Goal: Task Accomplishment & Management: Complete application form

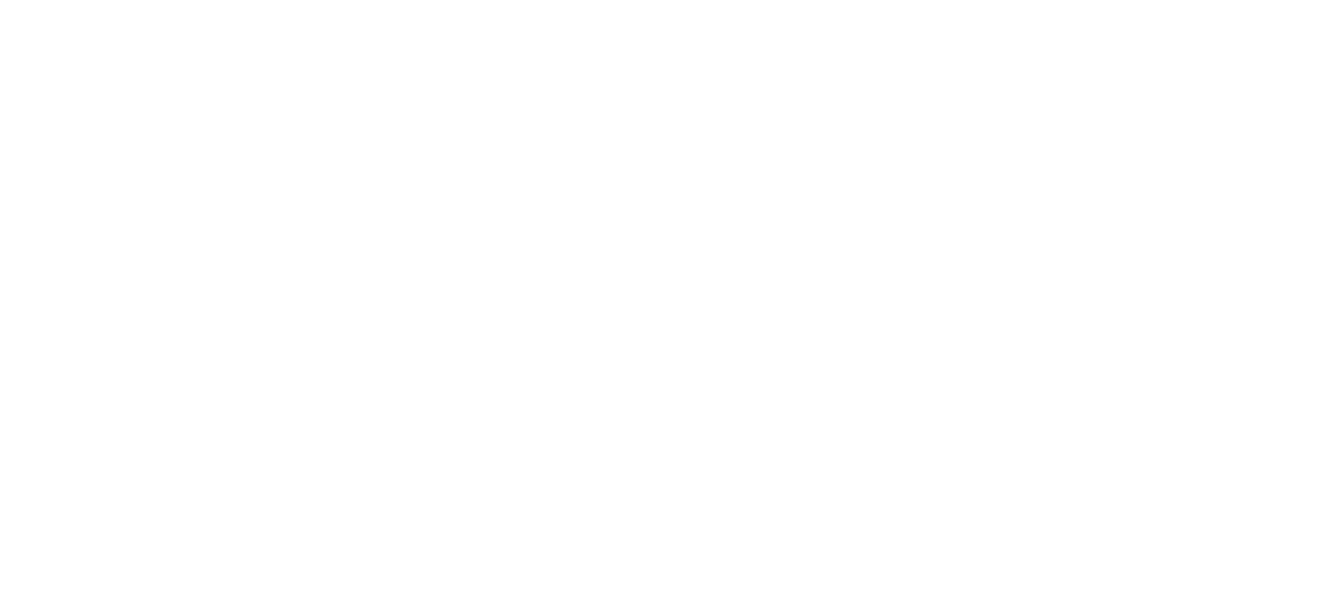
click at [0, 0] on html at bounding box center [0, 0] width 0 height 0
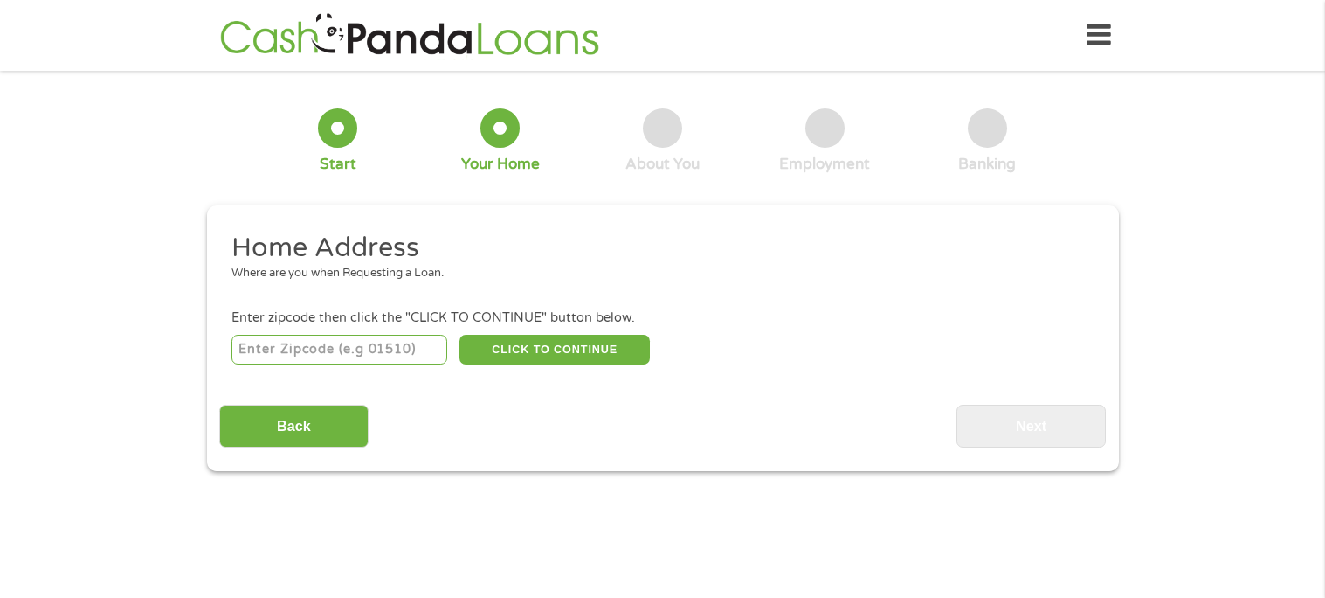
click at [381, 353] on input "number" at bounding box center [340, 350] width 216 height 30
type input "91762"
click at [612, 352] on button "CLICK TO CONTINUE" at bounding box center [555, 350] width 190 height 30
type input "91762"
type input "[GEOGRAPHIC_DATA]"
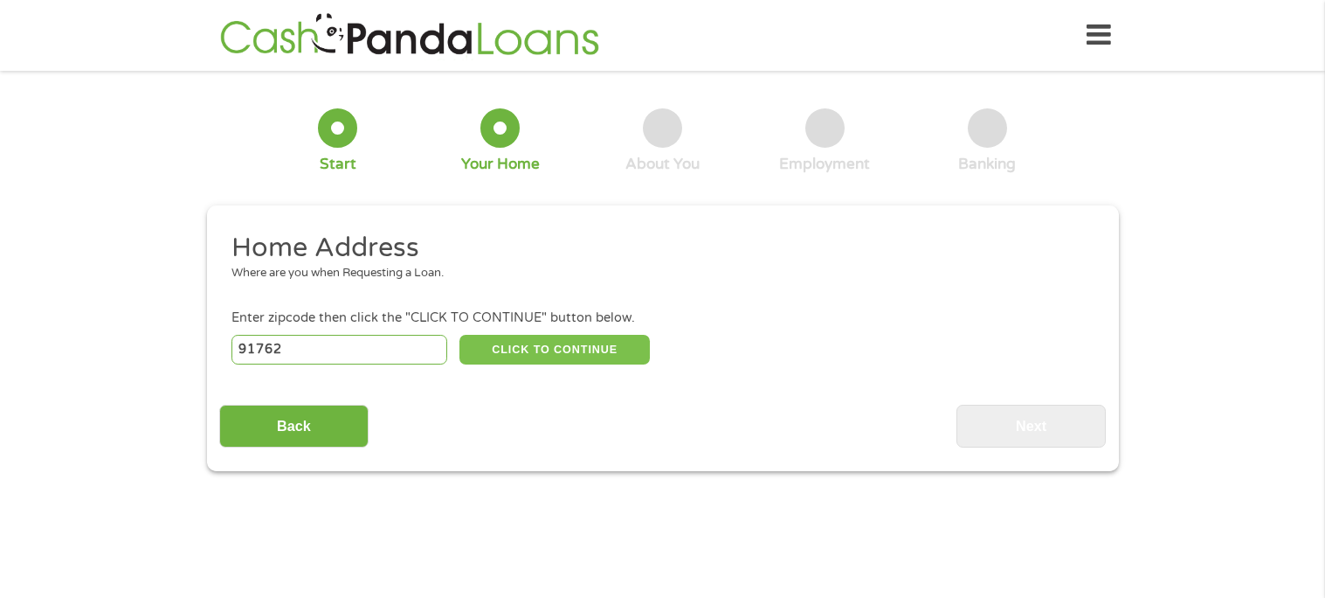
select select "[US_STATE]"
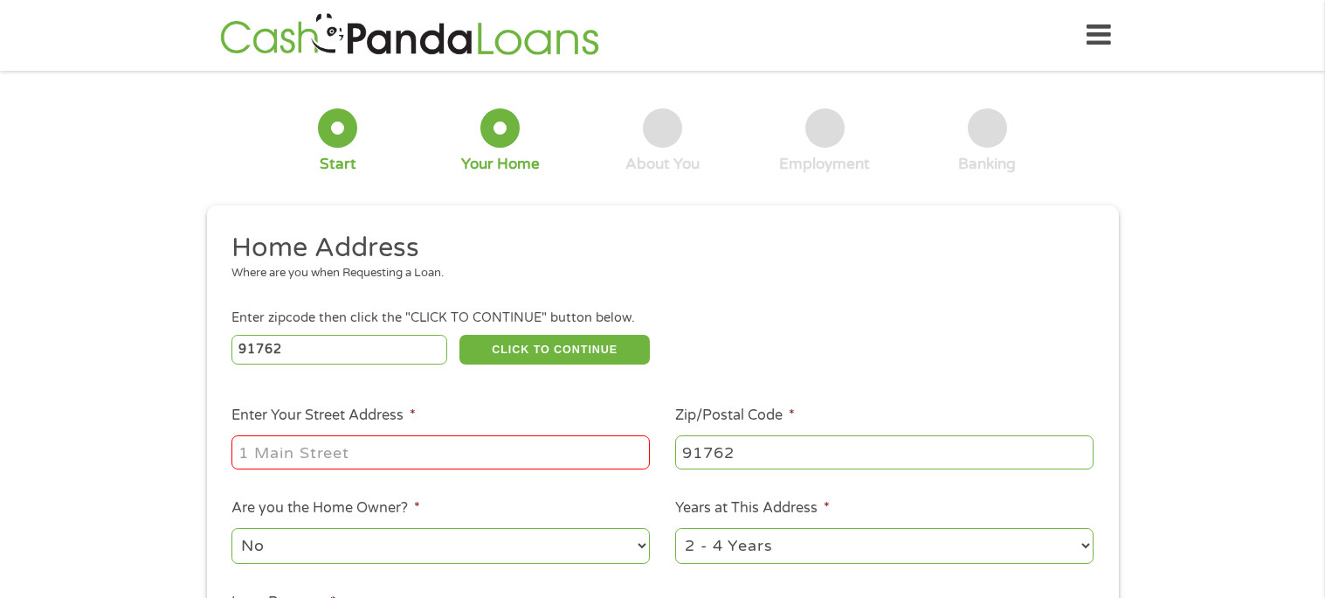
click at [413, 445] on input "Enter Your Street Address *" at bounding box center [441, 451] width 419 height 33
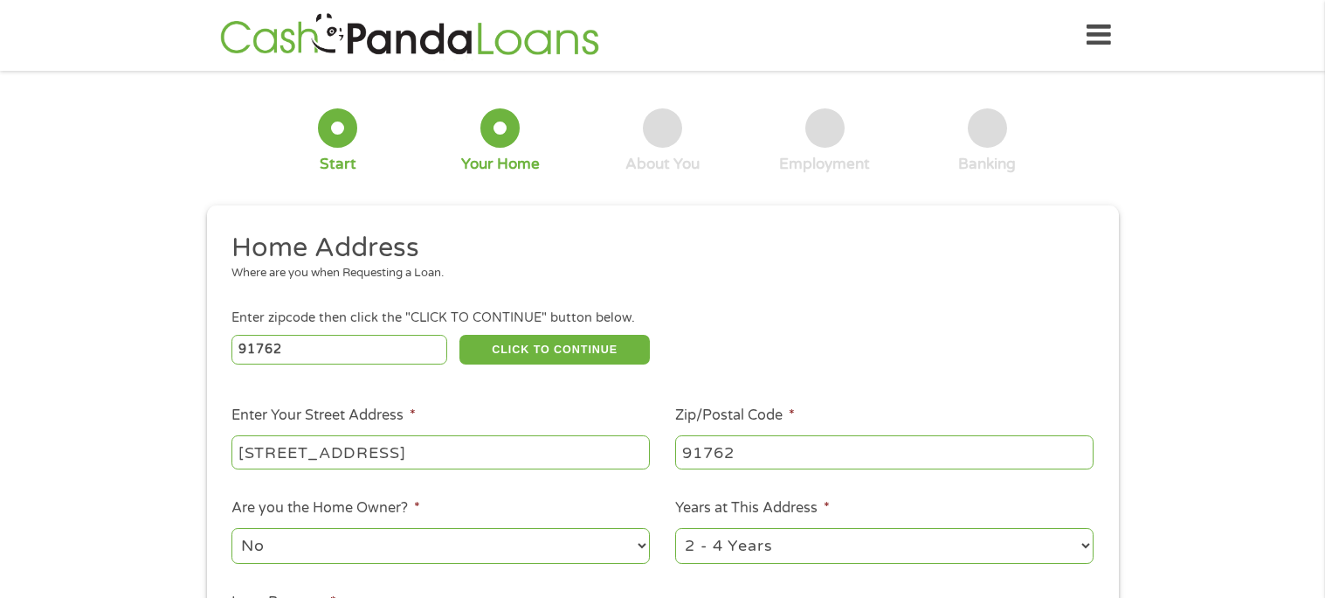
type input "[STREET_ADDRESS]"
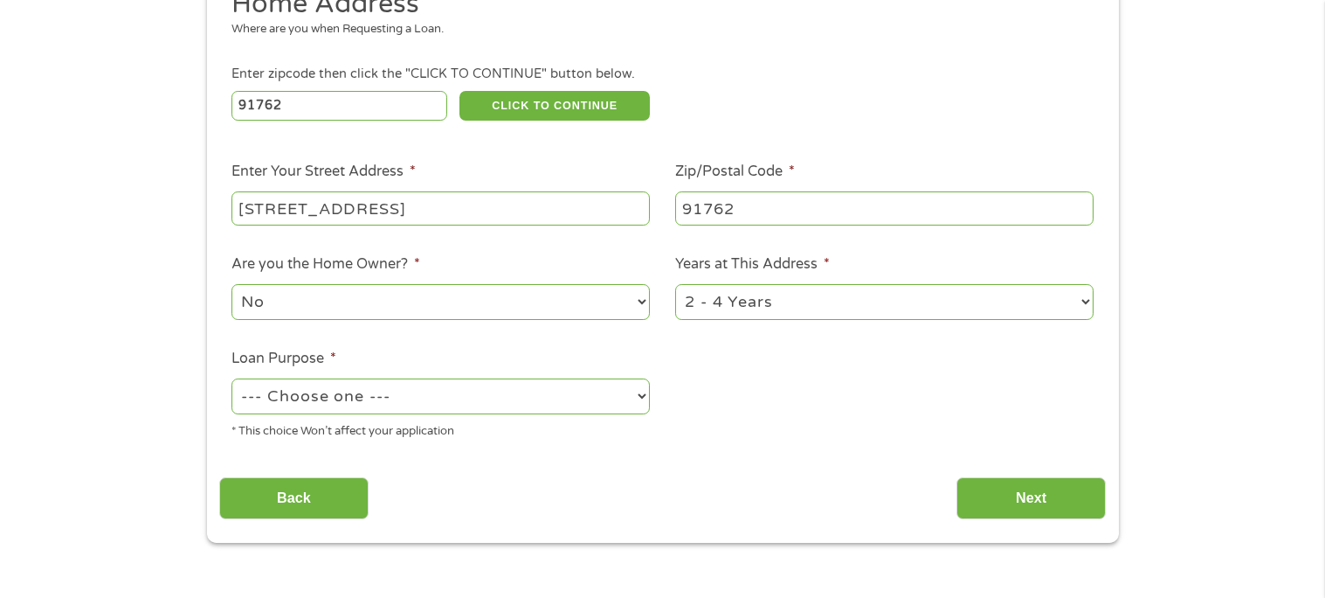
scroll to position [249, 0]
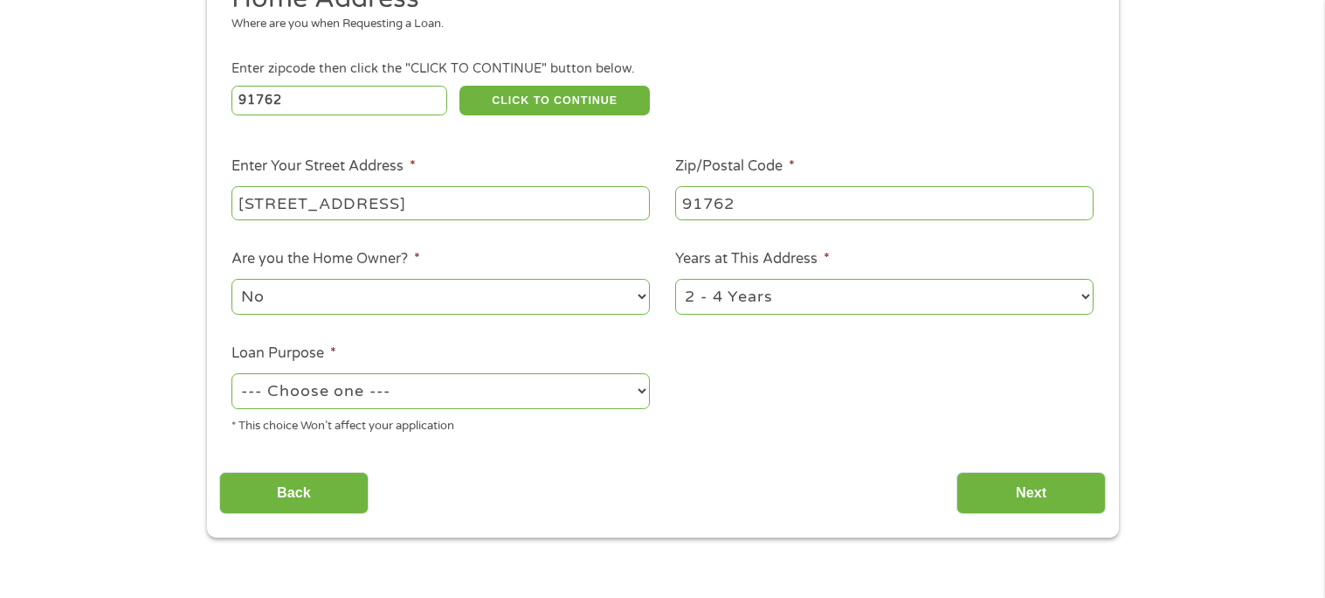
click at [606, 308] on select "No Yes" at bounding box center [441, 297] width 419 height 36
select select "yes"
click at [232, 279] on select "No Yes" at bounding box center [441, 297] width 419 height 36
click at [903, 314] on select "1 Year or less 1 - 2 Years 2 - 4 Years Over 4 Years" at bounding box center [884, 297] width 419 height 36
select select "60months"
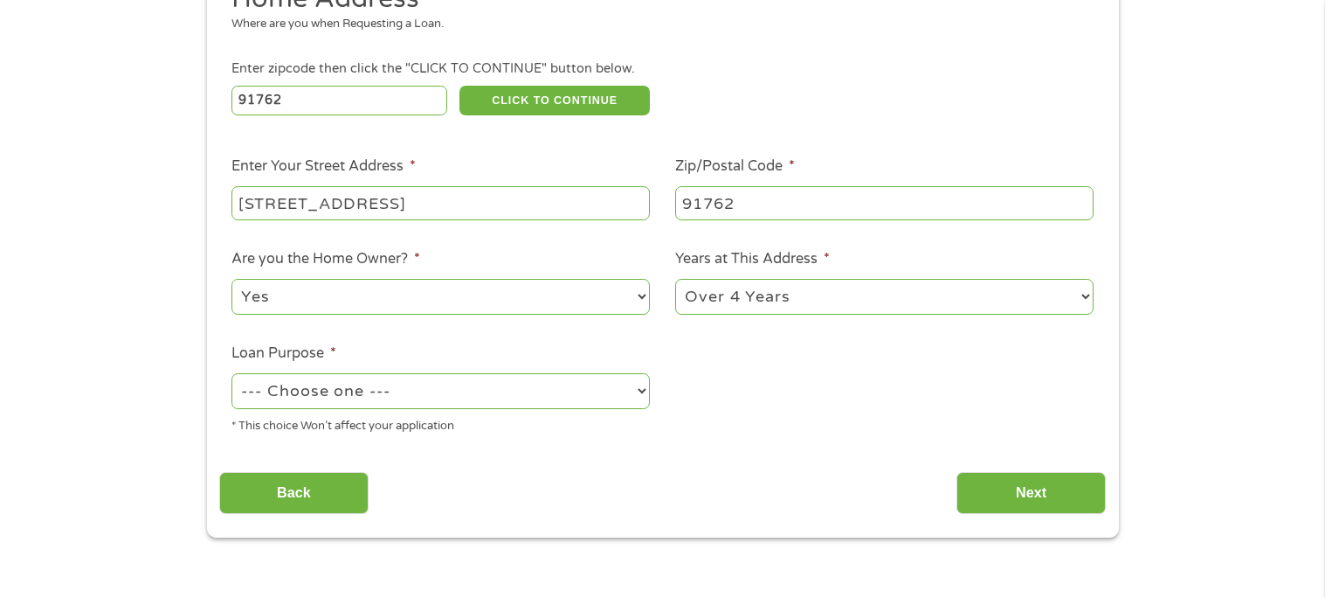
click at [675, 279] on select "1 Year or less 1 - 2 Years 2 - 4 Years Over 4 Years" at bounding box center [884, 297] width 419 height 36
click at [509, 406] on select "--- Choose one --- Pay Bills Debt Consolidation Home Improvement Major Purchase…" at bounding box center [441, 391] width 419 height 36
click at [232, 373] on select "--- Choose one --- Pay Bills Debt Consolidation Home Improvement Major Purchase…" at bounding box center [441, 391] width 419 height 36
click at [536, 391] on select "--- Choose one --- Pay Bills Debt Consolidation Home Improvement Major Purchase…" at bounding box center [441, 391] width 419 height 36
select select "paybills"
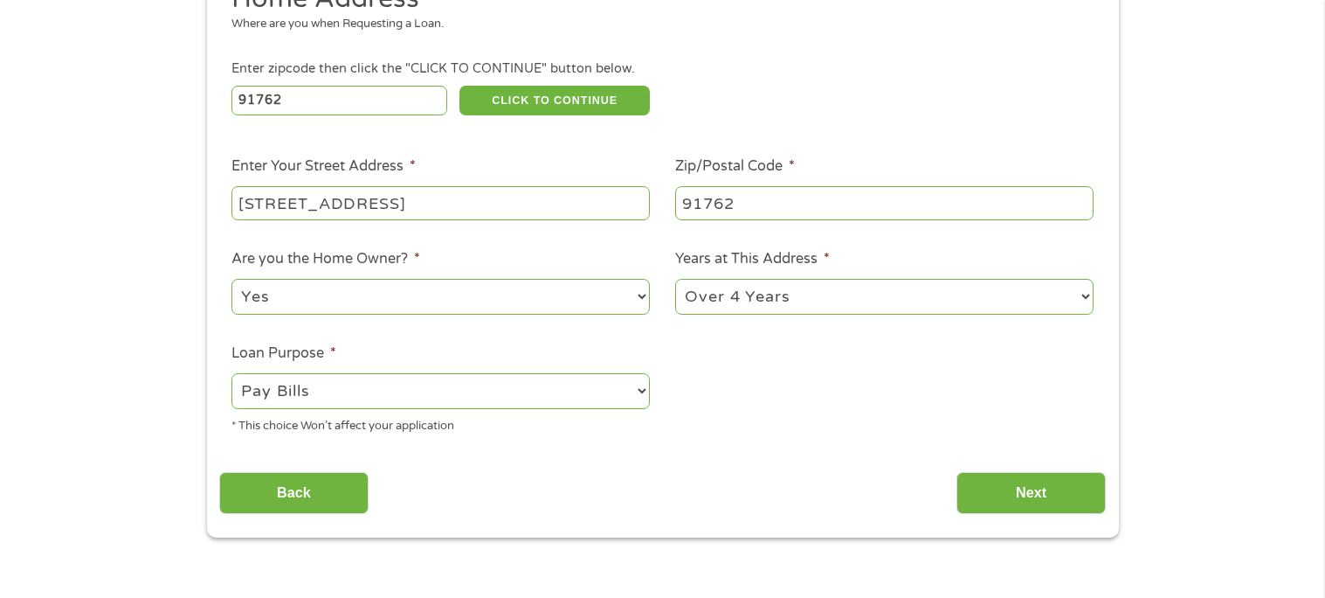
click at [232, 373] on select "--- Choose one --- Pay Bills Debt Consolidation Home Improvement Major Purchase…" at bounding box center [441, 391] width 419 height 36
click at [1074, 501] on input "Next" at bounding box center [1031, 493] width 149 height 43
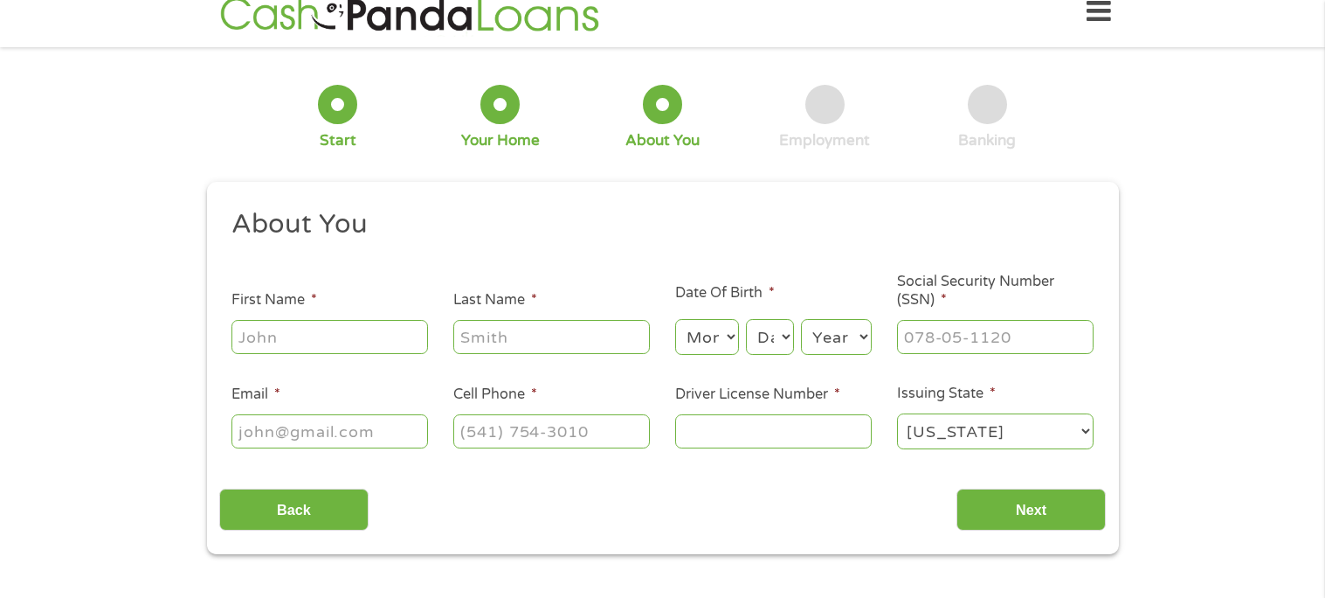
scroll to position [0, 0]
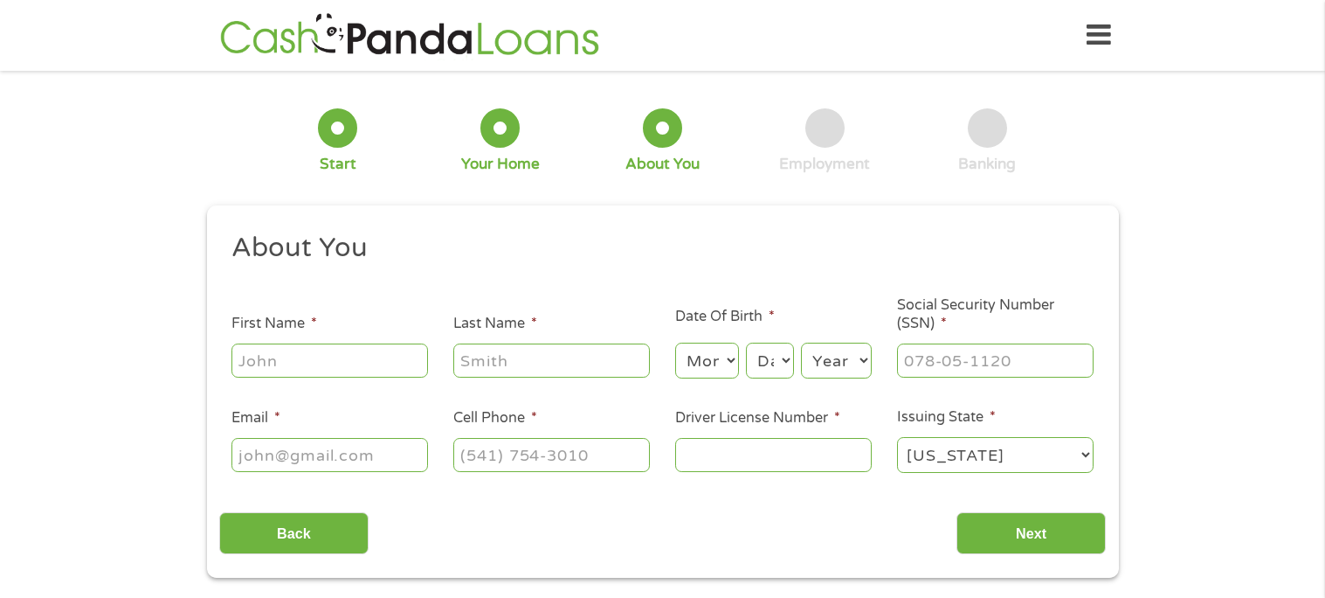
click at [370, 365] on input "First Name *" at bounding box center [330, 359] width 197 height 33
type input "[PERSON_NAME]"
type input "Melendezromero"
click at [730, 358] on select "Month 1 2 3 4 5 6 7 8 9 10 11 12" at bounding box center [707, 361] width 64 height 36
select select "2"
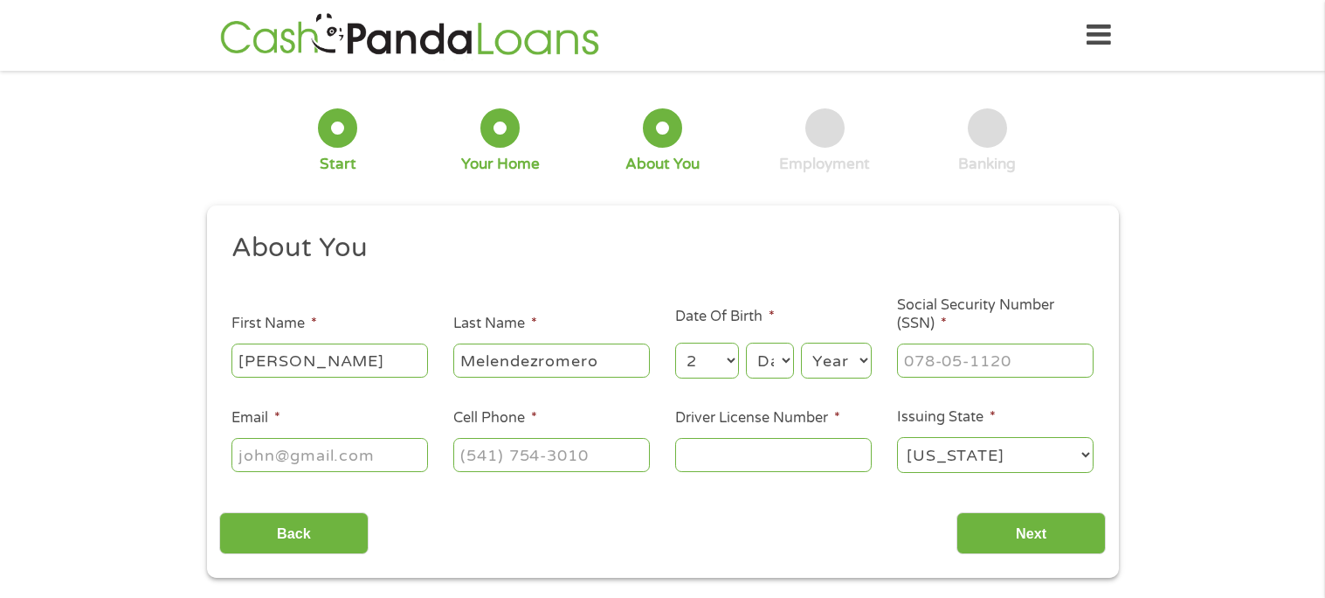
click at [675, 343] on select "Month 1 2 3 4 5 6 7 8 9 10 11 12" at bounding box center [707, 361] width 64 height 36
click at [789, 366] on select "Day 1 2 3 4 5 6 7 8 9 10 11 12 13 14 15 16 17 18 19 20 21 22 23 24 25 26 27 28 …" at bounding box center [769, 361] width 47 height 36
select select "5"
click at [747, 343] on select "Day 1 2 3 4 5 6 7 8 9 10 11 12 13 14 15 16 17 18 19 20 21 22 23 24 25 26 27 28 …" at bounding box center [769, 361] width 47 height 36
click at [854, 362] on select "Year [DATE] 2006 2005 2004 2003 2002 2001 2000 1999 1998 1997 1996 1995 1994 19…" at bounding box center [836, 361] width 71 height 36
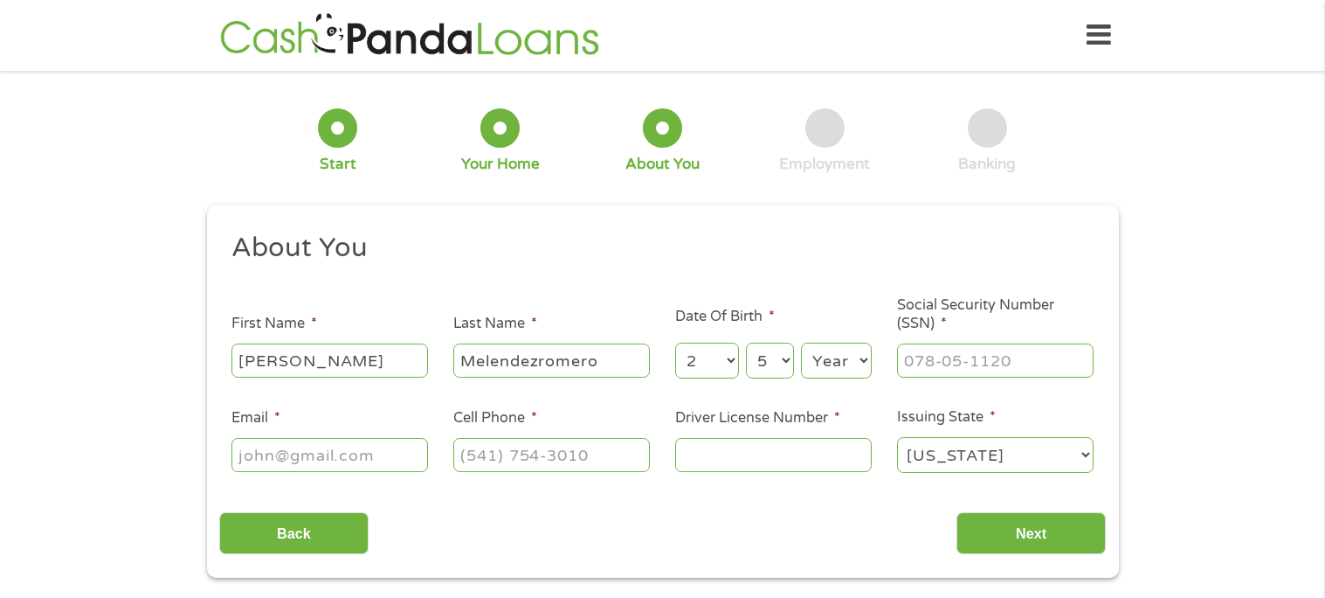
select select "1984"
click at [801, 343] on select "Year [DATE] 2006 2005 2004 2003 2002 2001 2000 1999 1998 1997 1996 1995 1994 19…" at bounding box center [836, 361] width 71 height 36
click at [1010, 364] on input "Social Security Number (SSN) *" at bounding box center [995, 359] width 197 height 33
type input "550-79-1430"
click at [403, 460] on input "Email *" at bounding box center [330, 454] width 197 height 33
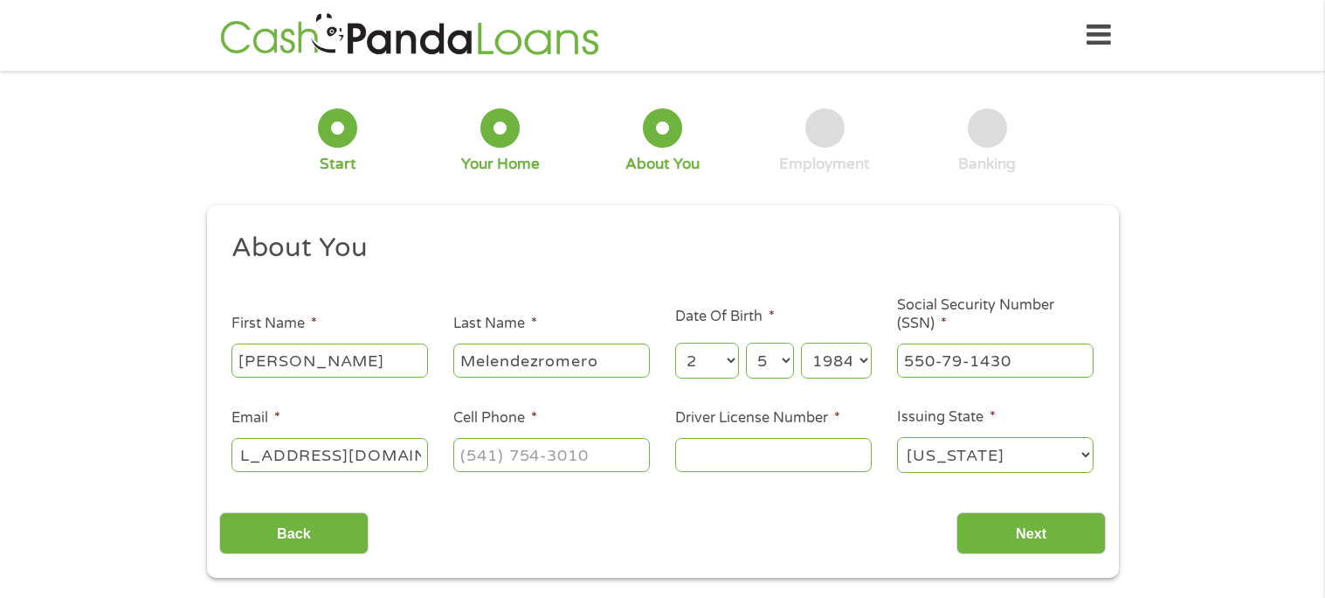
scroll to position [0, 71]
type input "[EMAIL_ADDRESS][DOMAIN_NAME]"
type input "[PHONE_NUMBER]"
click at [827, 454] on input "Driver License Number *" at bounding box center [773, 454] width 197 height 33
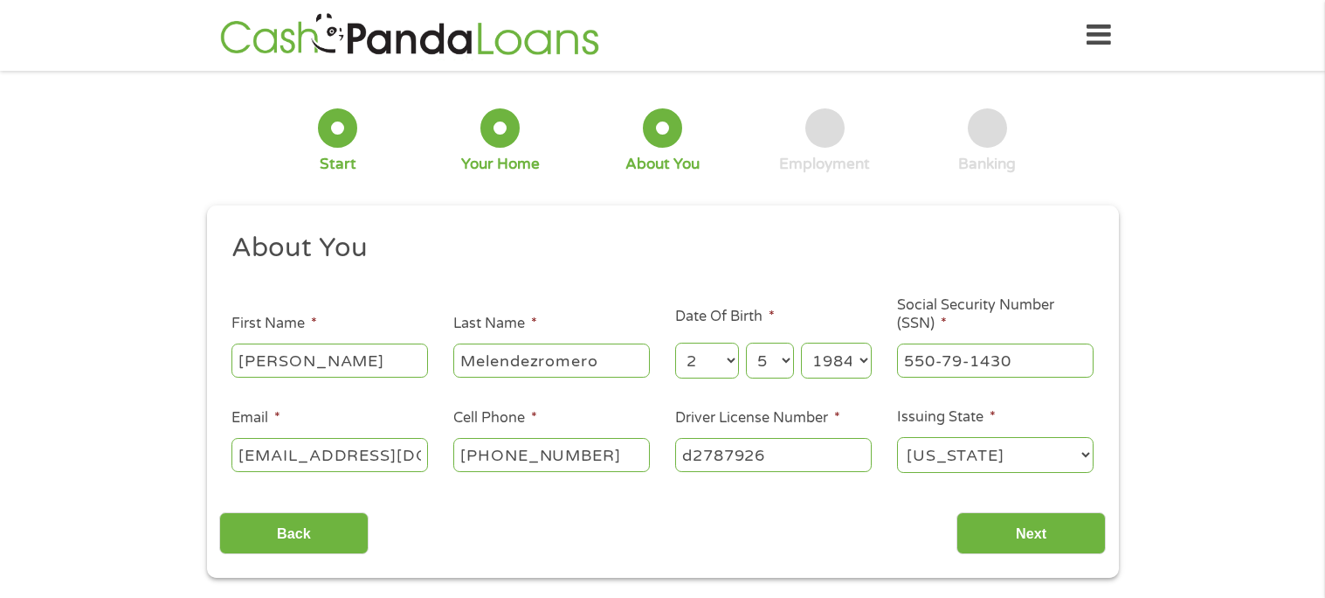
type input "d2787926"
click at [1075, 549] on input "Next" at bounding box center [1031, 533] width 149 height 43
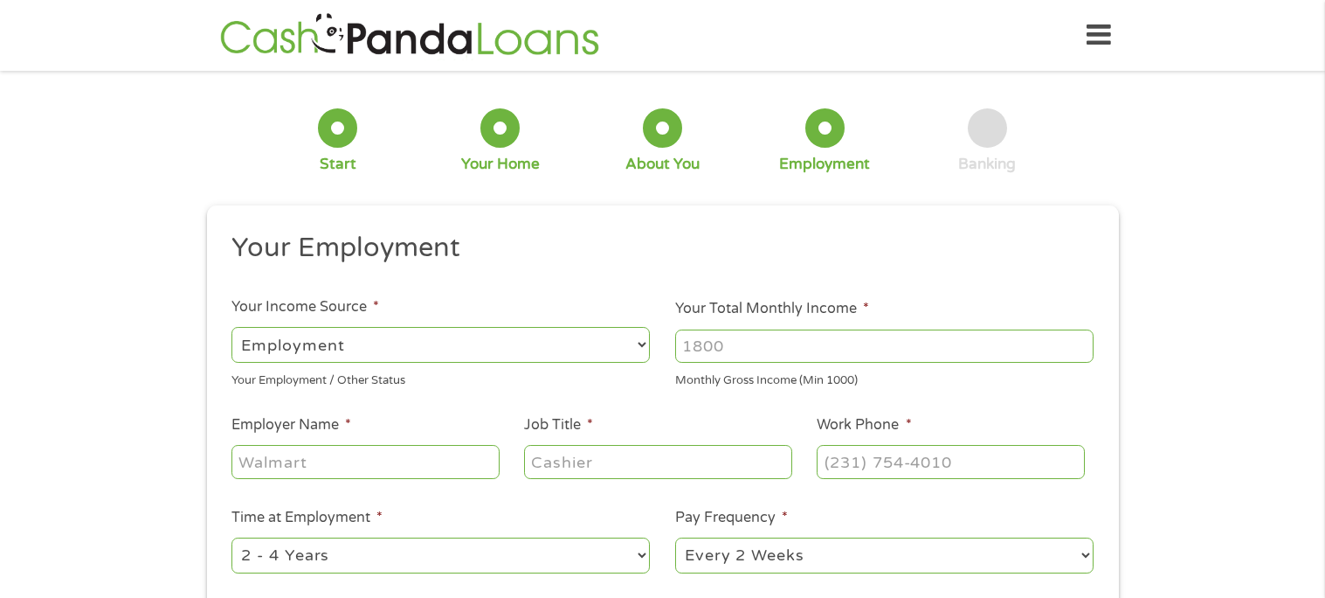
scroll to position [6, 7]
click at [786, 354] on input "Your Total Monthly Income *" at bounding box center [884, 345] width 419 height 33
type input "(___) ___-____"
click at [908, 459] on input "(___) ___-____" at bounding box center [950, 461] width 267 height 33
click at [798, 345] on input "Your Total Monthly Income *" at bounding box center [884, 345] width 419 height 33
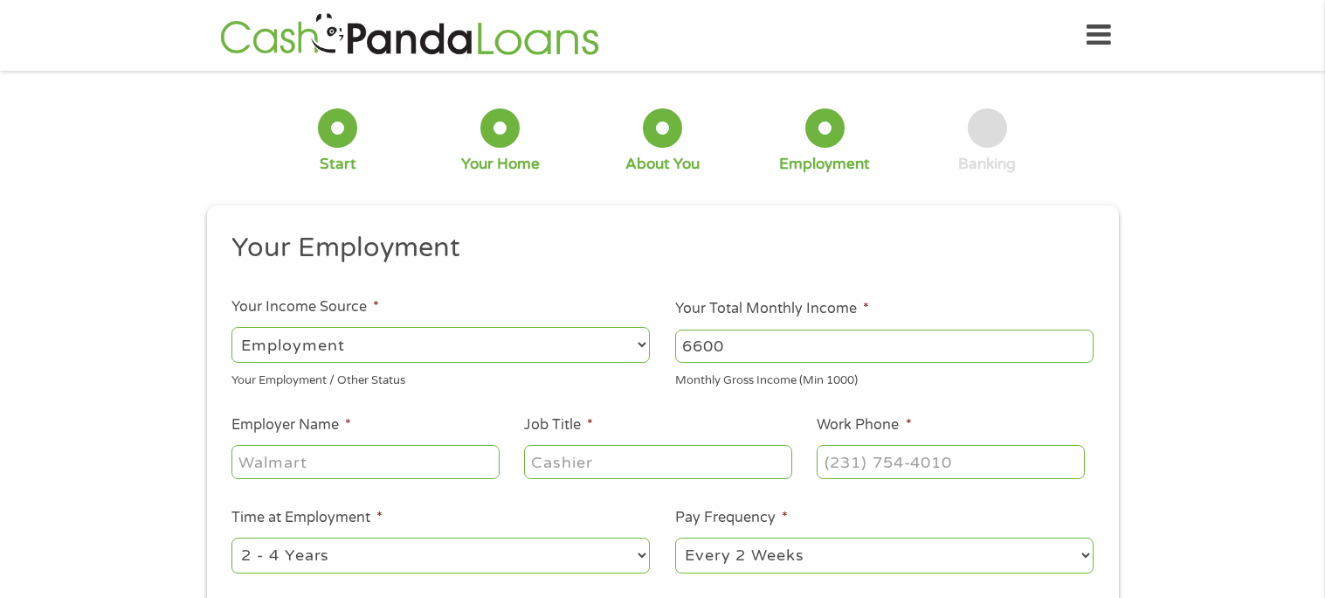
type input "6600"
type input "W"
type input "[GEOGRAPHIC_DATA]"
type input "Program Manager"
type input "[PHONE_NUMBER]"
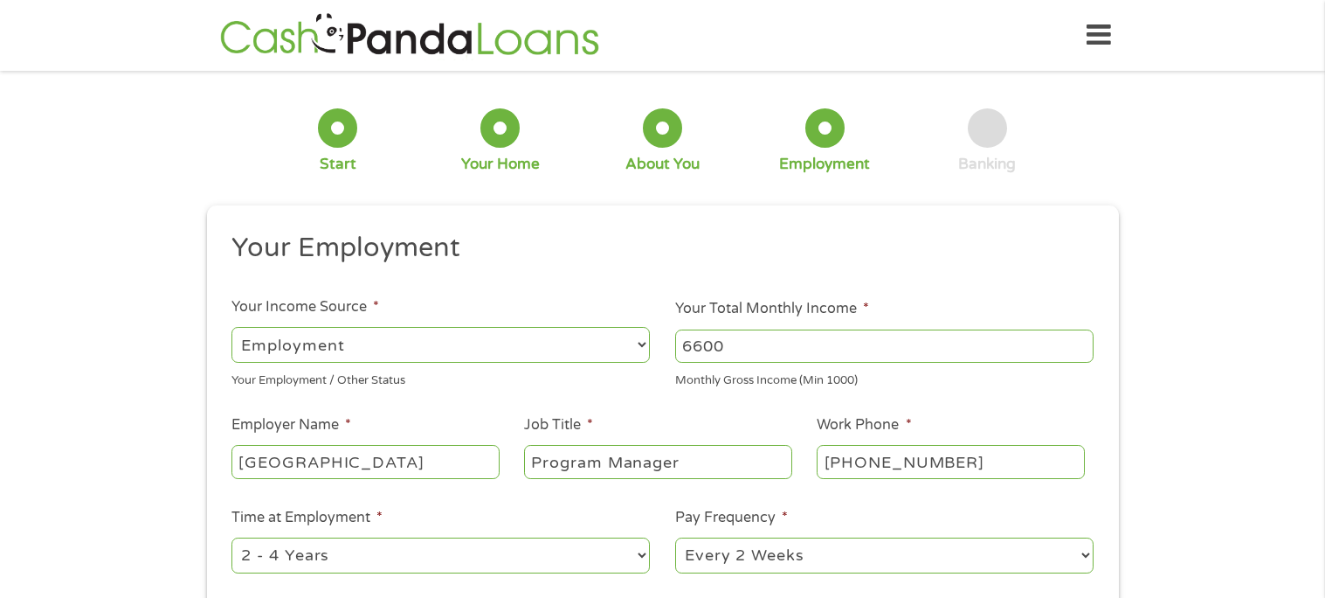
click at [528, 564] on select "--- Choose one --- 1 Year or less 1 - 2 Years 2 - 4 Years Over 4 Years" at bounding box center [441, 555] width 419 height 36
select select "60months"
click at [232, 537] on select "--- Choose one --- 1 Year or less 1 - 2 Years 2 - 4 Years Over 4 Years" at bounding box center [441, 555] width 419 height 36
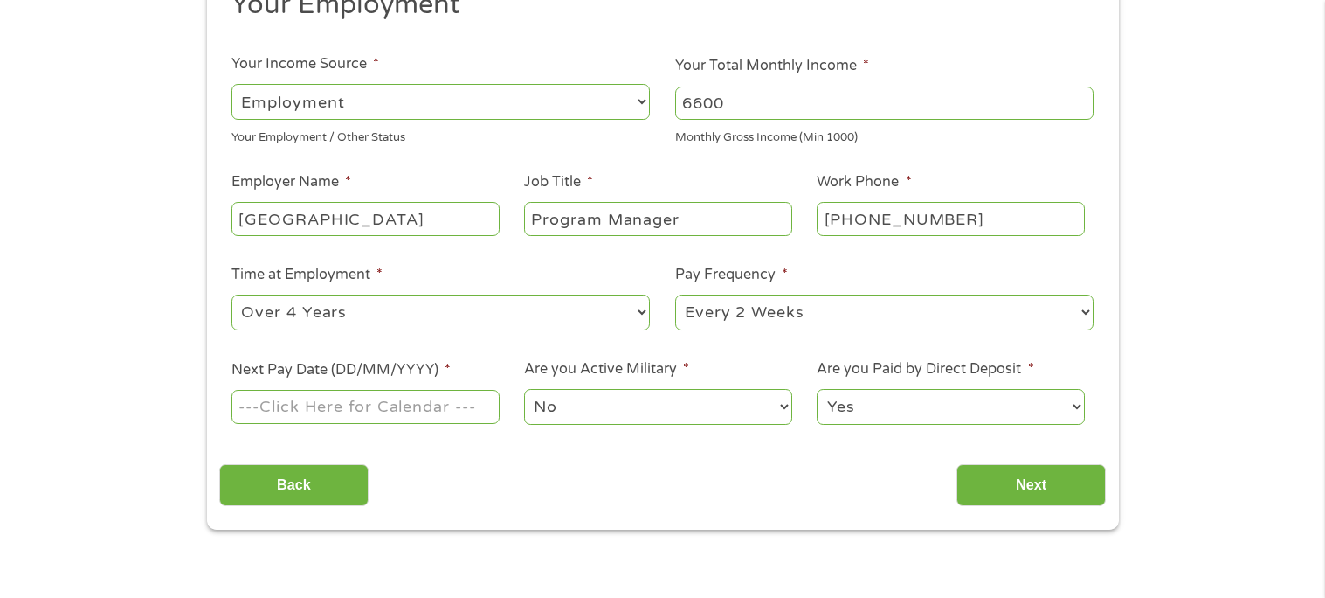
scroll to position [249, 0]
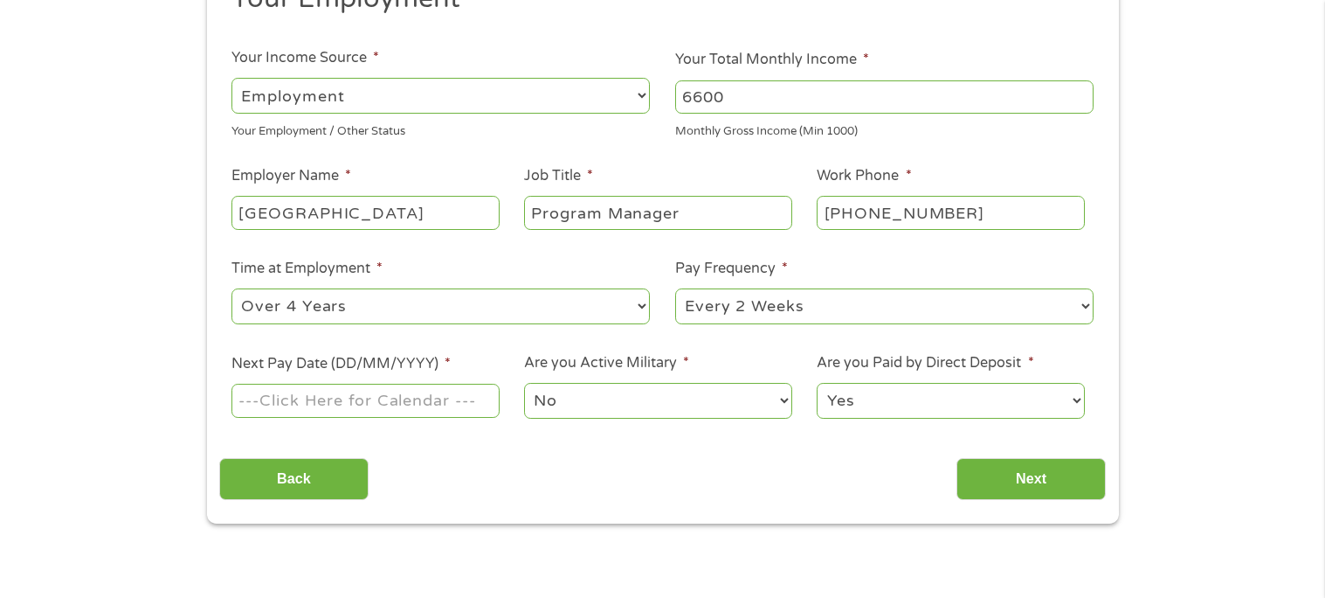
click at [984, 314] on select "--- Choose one --- Every 2 Weeks Every Week Monthly Semi-Monthly" at bounding box center [884, 306] width 419 height 36
click at [1028, 288] on select "--- Choose one --- Every 2 Weeks Every Week Monthly Semi-Monthly" at bounding box center [884, 306] width 419 height 36
click at [442, 414] on input "Next Pay Date (DD/MM/YYYY) *" at bounding box center [365, 400] width 267 height 33
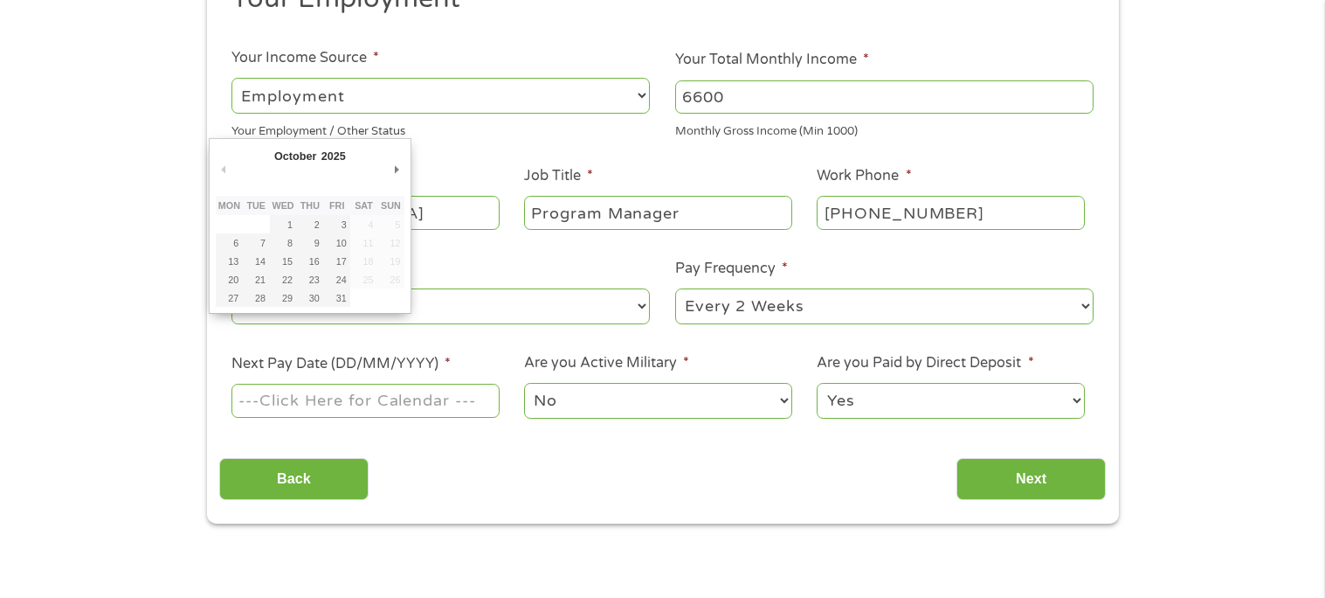
type input "[DATE]"
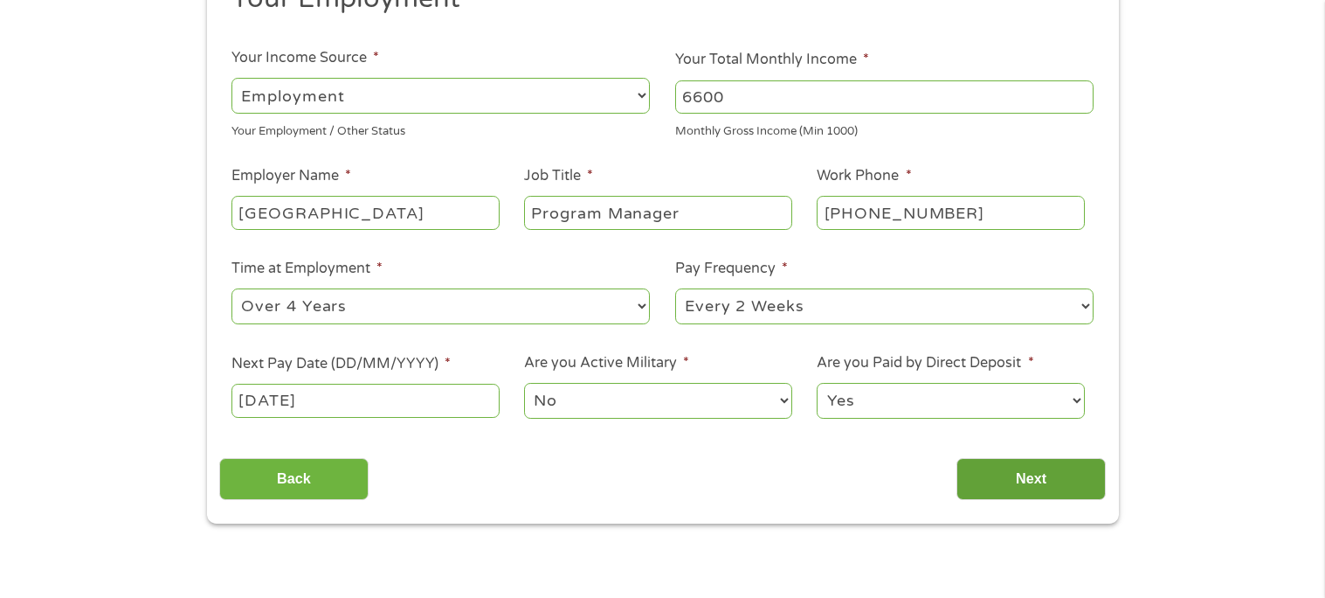
click at [1073, 495] on input "Next" at bounding box center [1031, 479] width 149 height 43
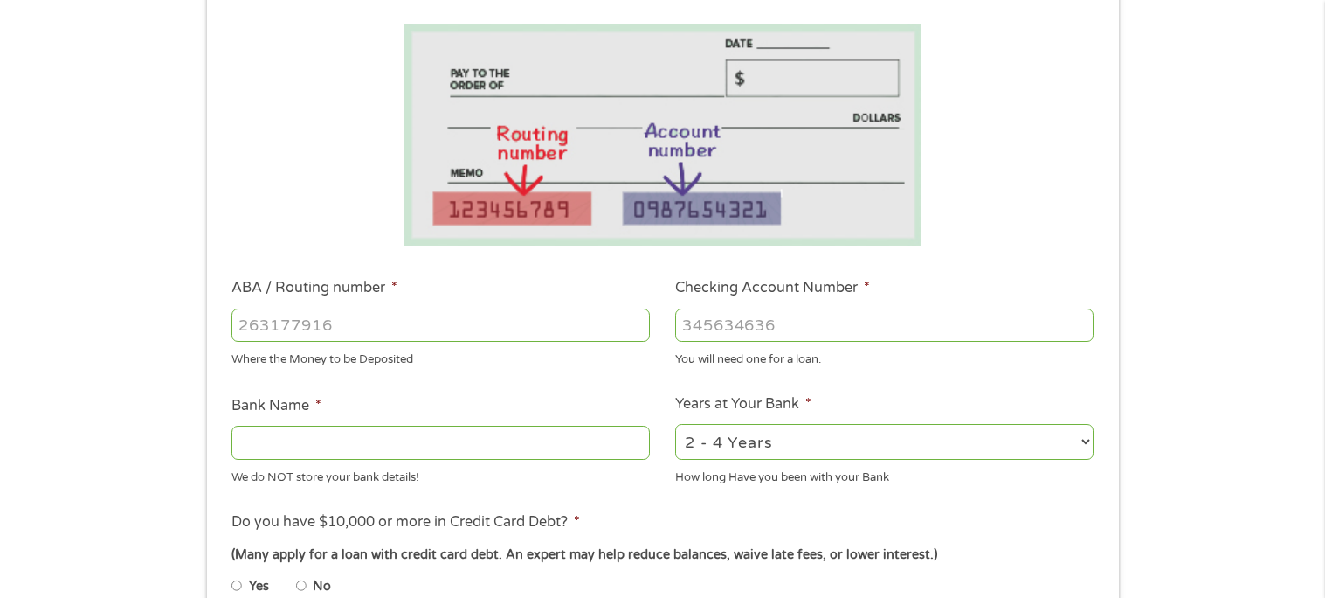
scroll to position [287, 0]
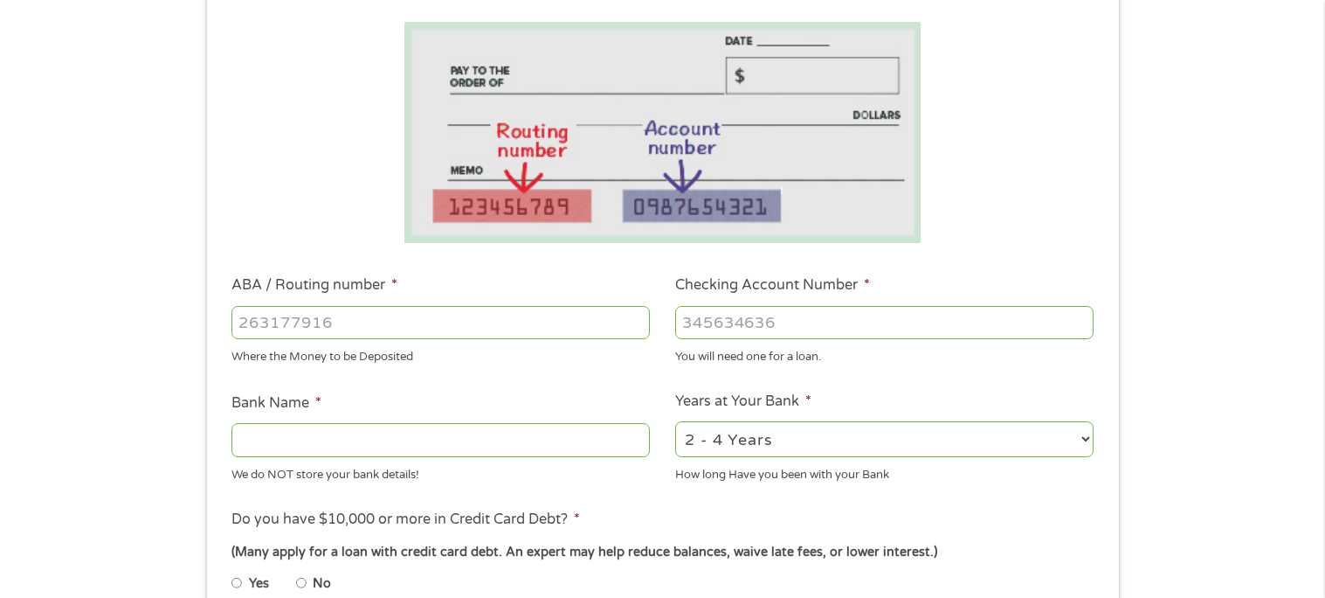
click at [609, 330] on input "ABA / Routing number *" at bounding box center [441, 322] width 419 height 33
type input "322271627"
type input "[PERSON_NAME] [PERSON_NAME] BANK NA"
click at [779, 322] on input "Checking Account Number *" at bounding box center [884, 322] width 419 height 33
click at [685, 310] on input "Checking Account Number *" at bounding box center [884, 322] width 419 height 33
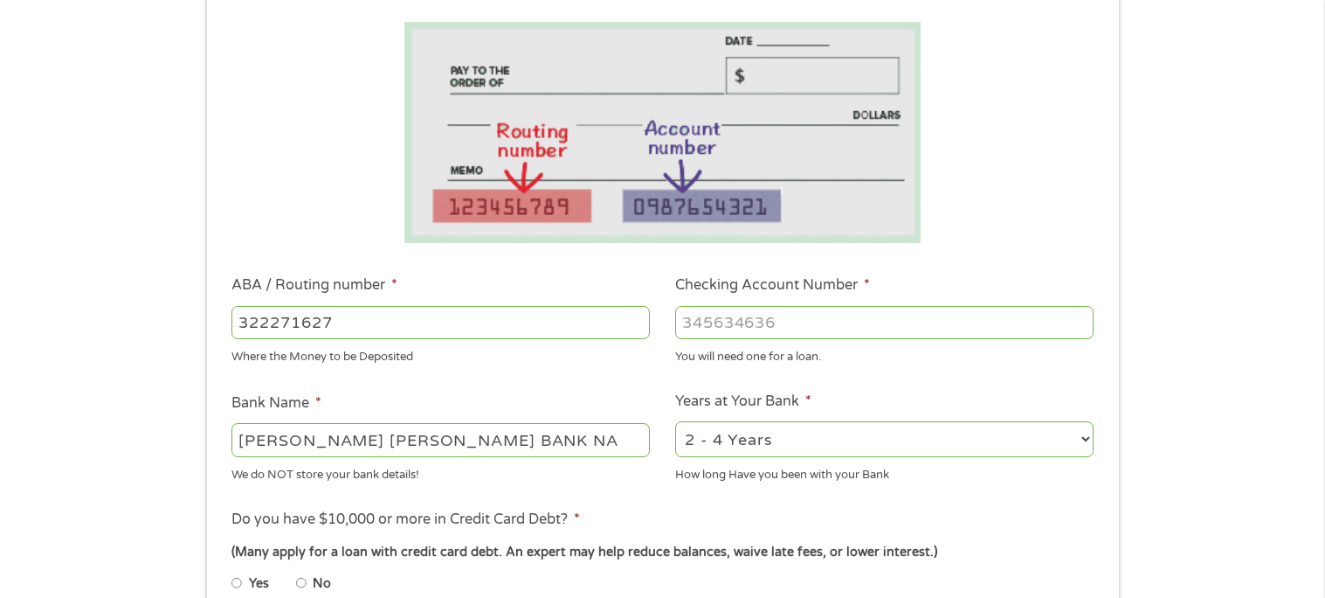
paste input "2"
click at [779, 324] on input "Checking Account Number *" at bounding box center [884, 322] width 419 height 33
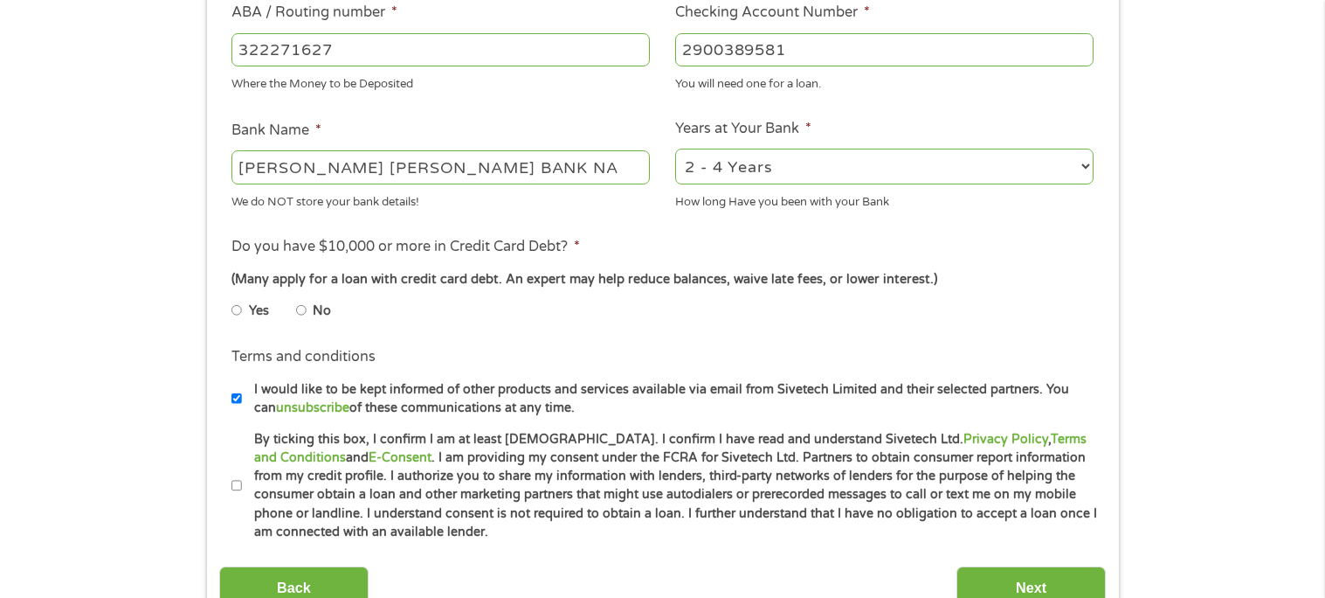
scroll to position [560, 0]
type input "2900389581"
click at [950, 161] on select "2 - 4 Years 6 - 12 Months 1 - 2 Years Over 4 Years" at bounding box center [884, 166] width 419 height 36
select select "60months"
click at [675, 148] on select "2 - 4 Years 6 - 12 Months 1 - 2 Years Over 4 Years" at bounding box center [884, 166] width 419 height 36
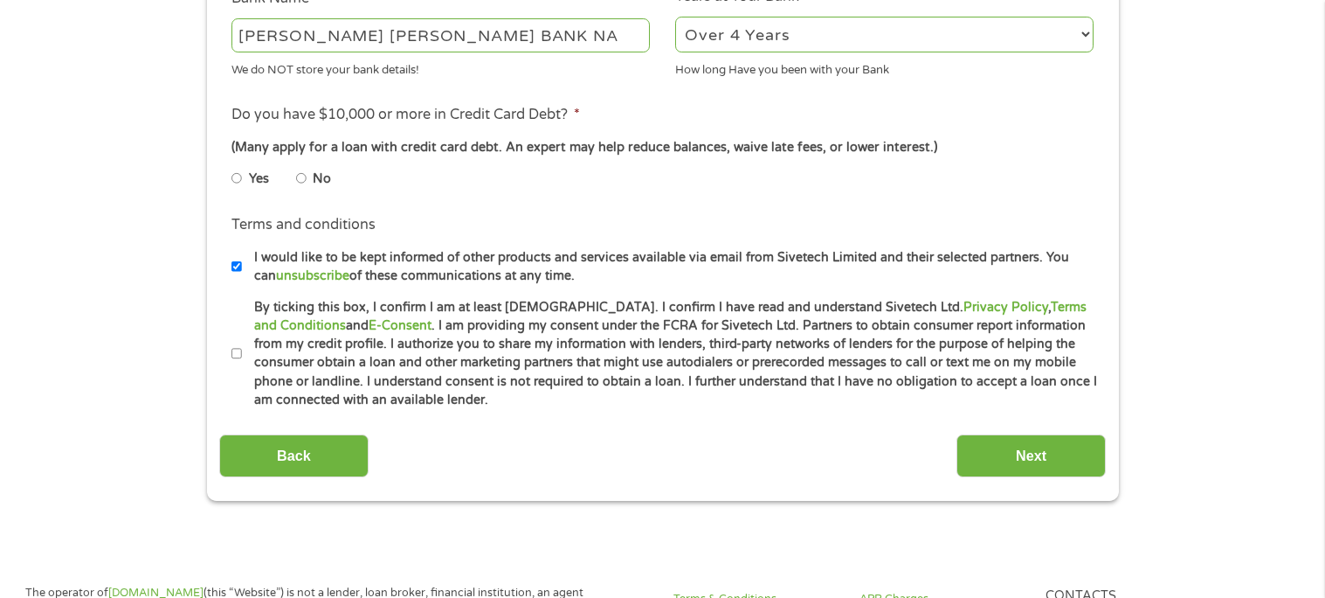
scroll to position [752, 0]
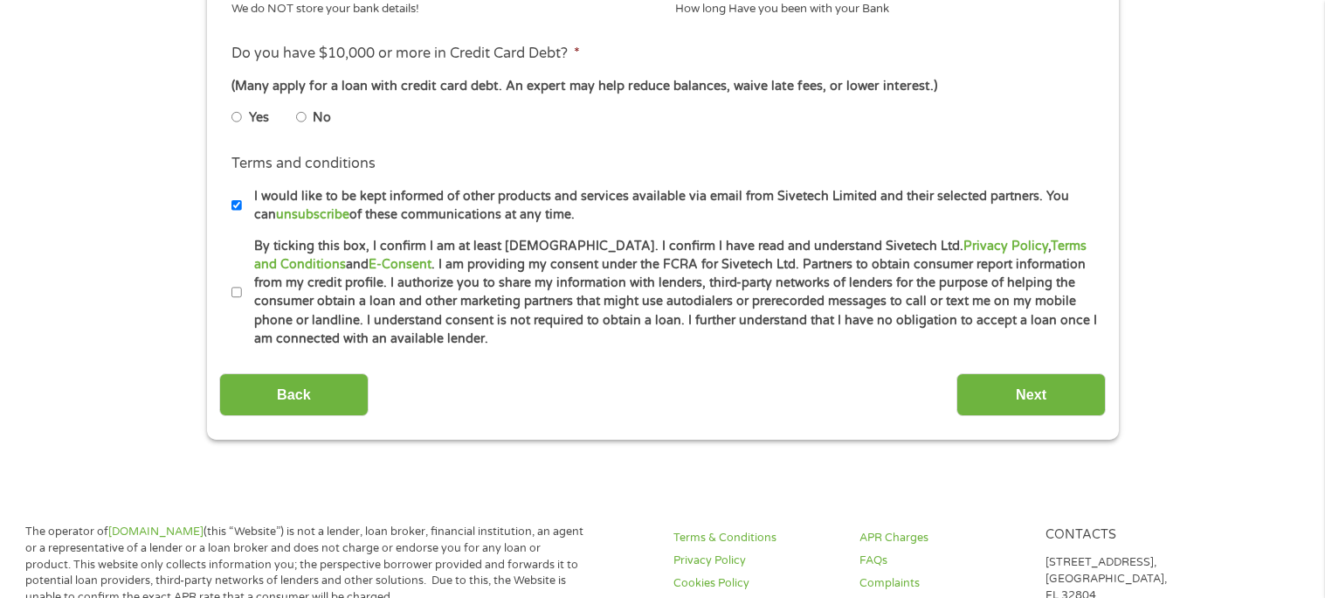
click at [235, 301] on input "By ticking this box, I confirm I am at least [DEMOGRAPHIC_DATA]. I confirm I ha…" at bounding box center [237, 293] width 10 height 28
checkbox input "true"
click at [1060, 407] on input "Next" at bounding box center [1031, 394] width 149 height 43
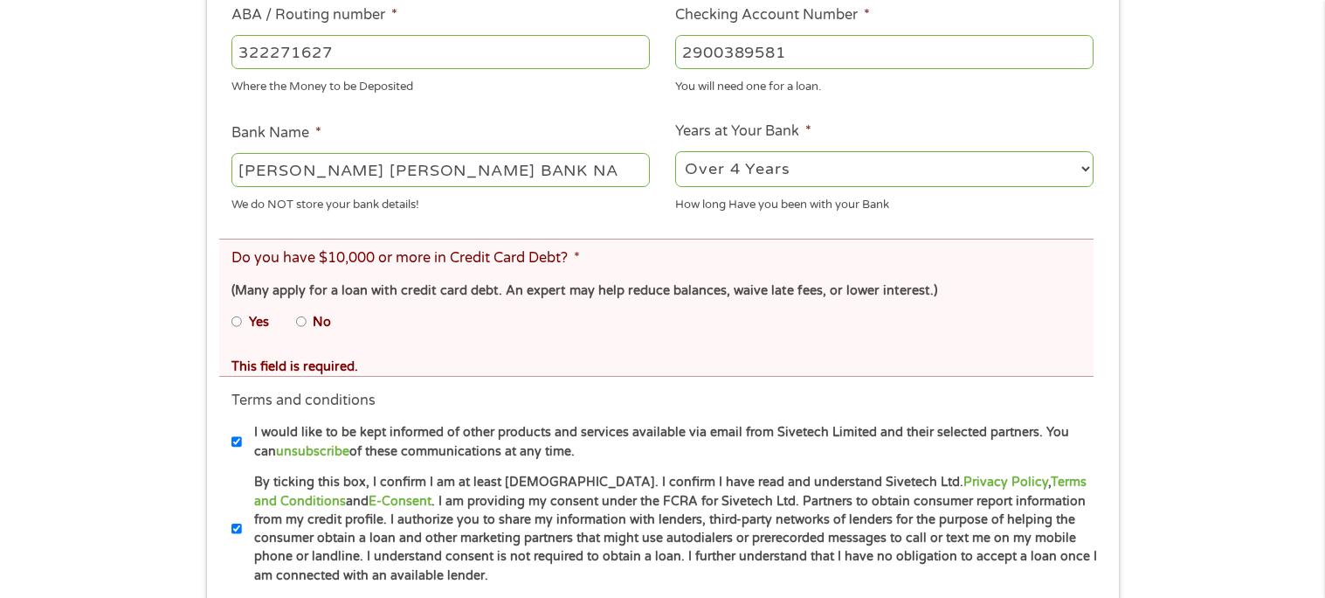
scroll to position [624, 0]
click at [325, 321] on label "No" at bounding box center [322, 320] width 18 height 19
click at [307, 321] on input "No" at bounding box center [301, 320] width 10 height 28
radio input "true"
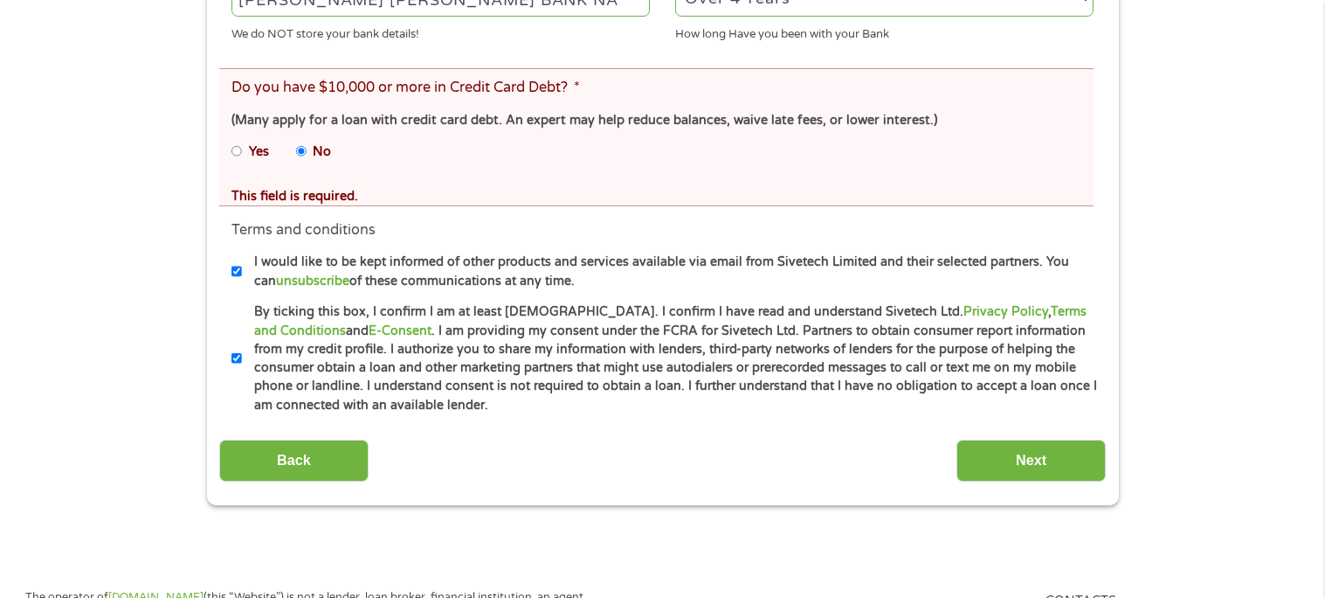
scroll to position [792, 0]
click at [1051, 463] on input "Next" at bounding box center [1031, 461] width 149 height 43
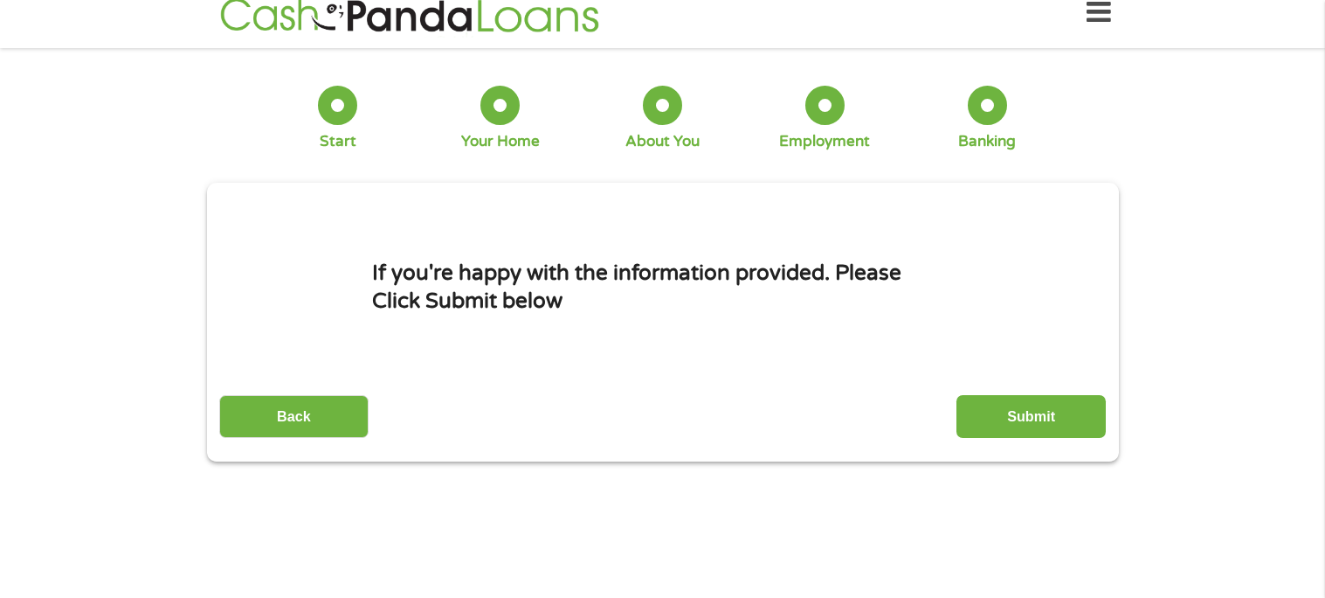
scroll to position [0, 0]
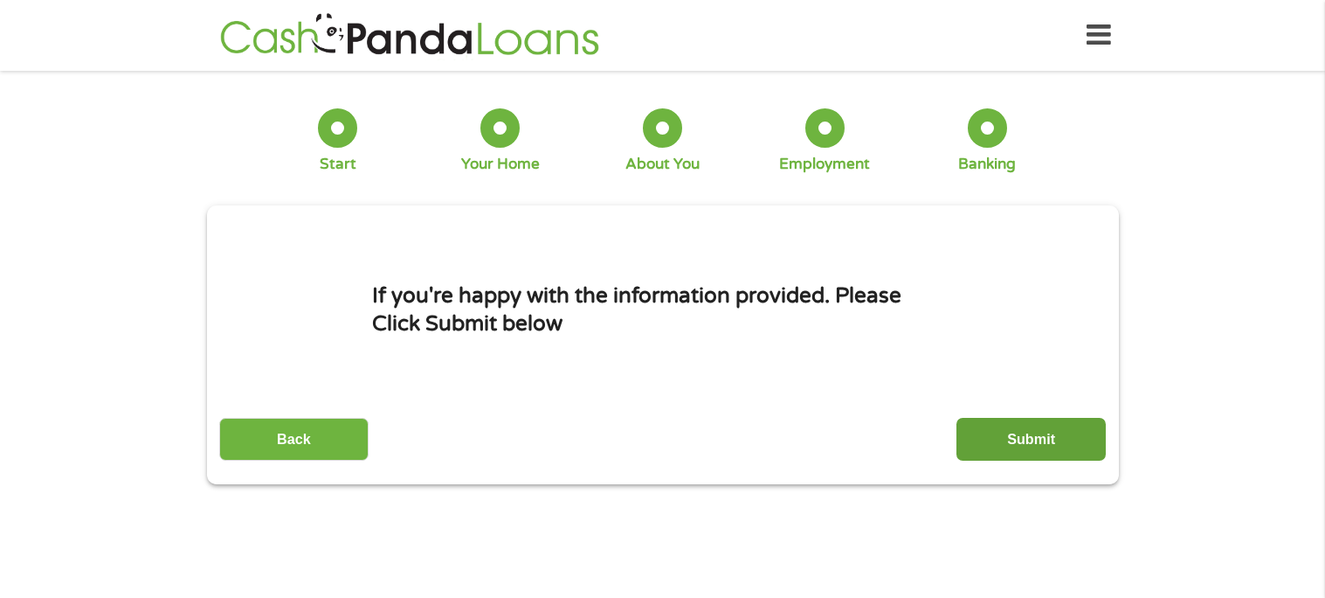
click at [1045, 449] on input "Submit" at bounding box center [1031, 439] width 149 height 43
